Goal: Navigation & Orientation: Go to known website

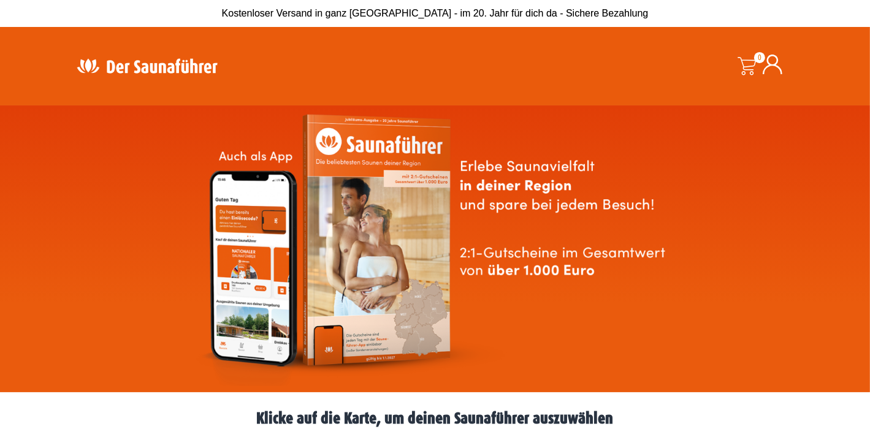
click at [180, 70] on img at bounding box center [146, 66] width 159 height 24
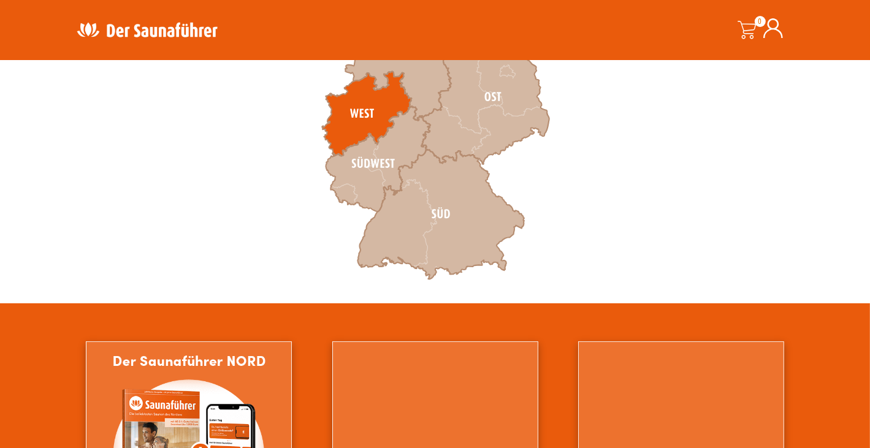
scroll to position [613, 0]
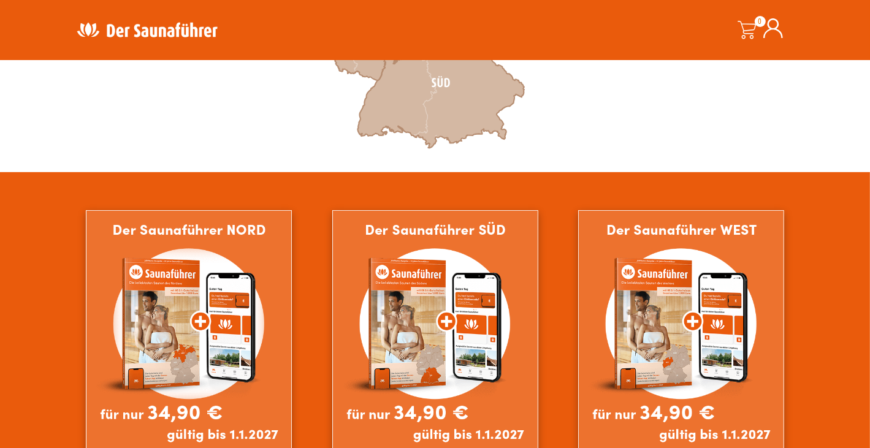
click at [144, 28] on img at bounding box center [146, 30] width 159 height 24
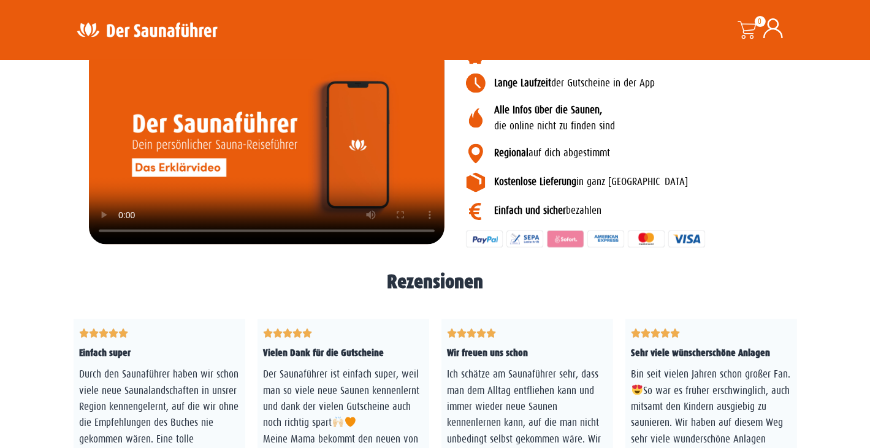
scroll to position [1522, 0]
